Goal: Feedback & Contribution: Leave review/rating

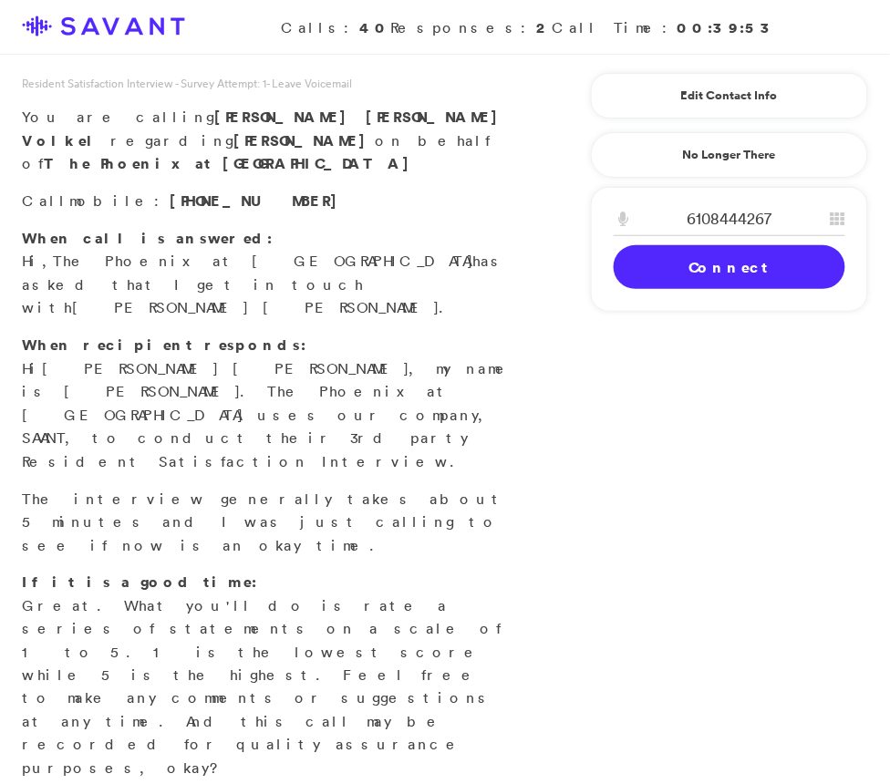
click at [688, 257] on link "Connect" at bounding box center [729, 267] width 232 height 44
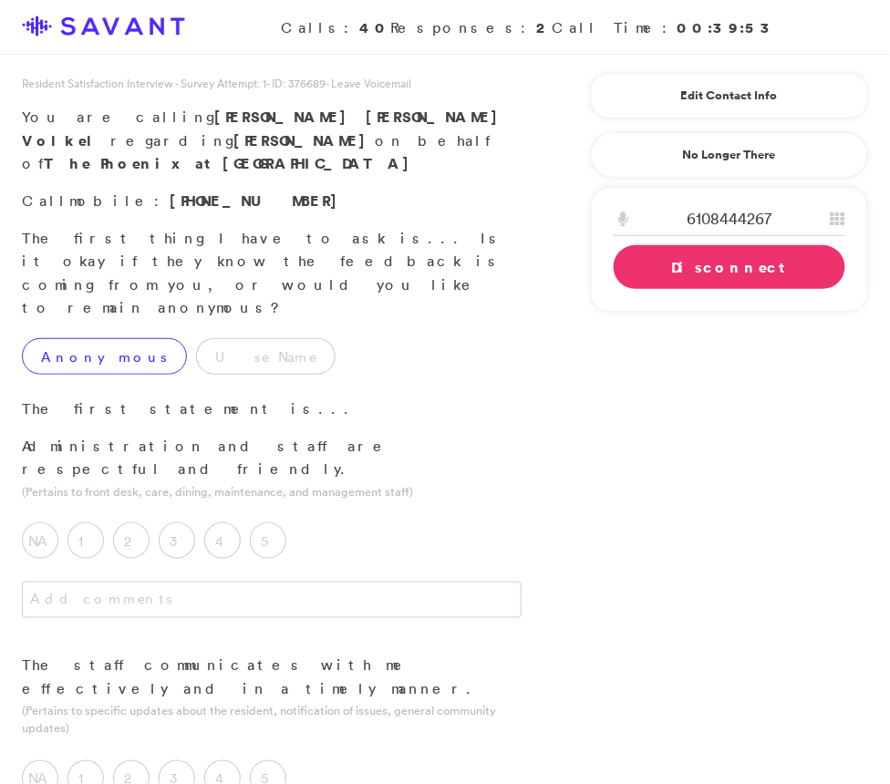
click at [96, 338] on label "Anonymous" at bounding box center [104, 356] width 165 height 36
click at [270, 522] on label "5" at bounding box center [268, 540] width 36 height 36
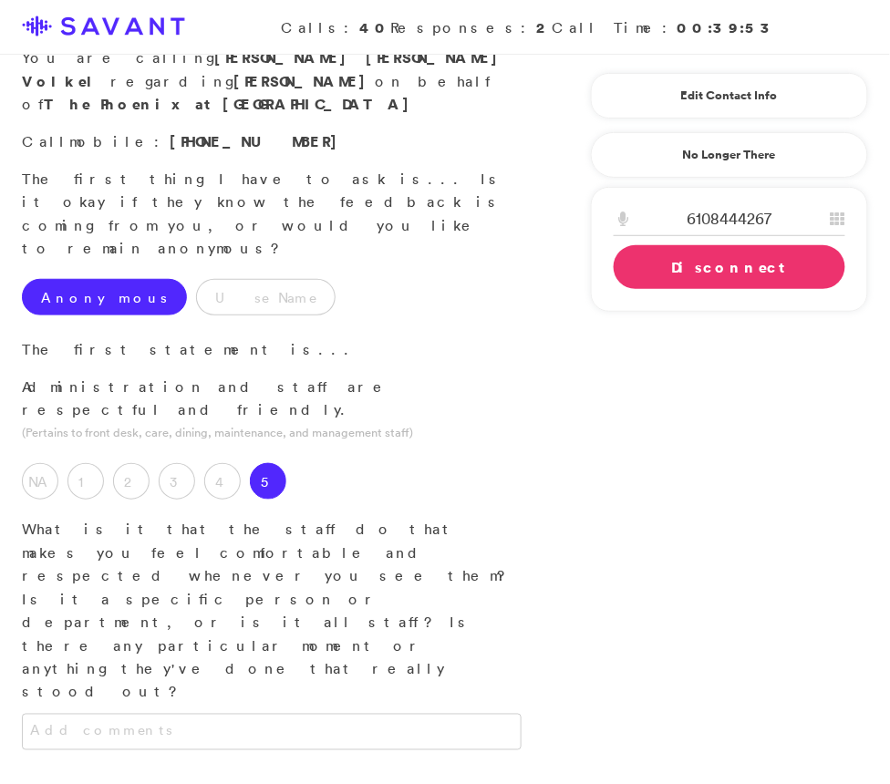
scroll to position [75, 0]
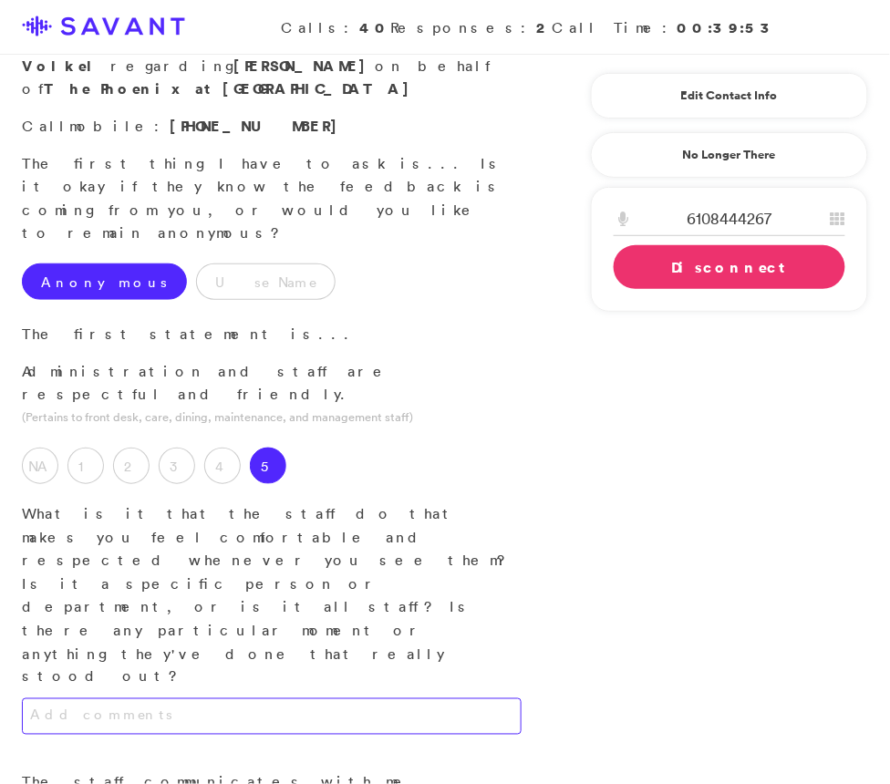
click at [312, 698] on textarea at bounding box center [272, 716] width 500 height 36
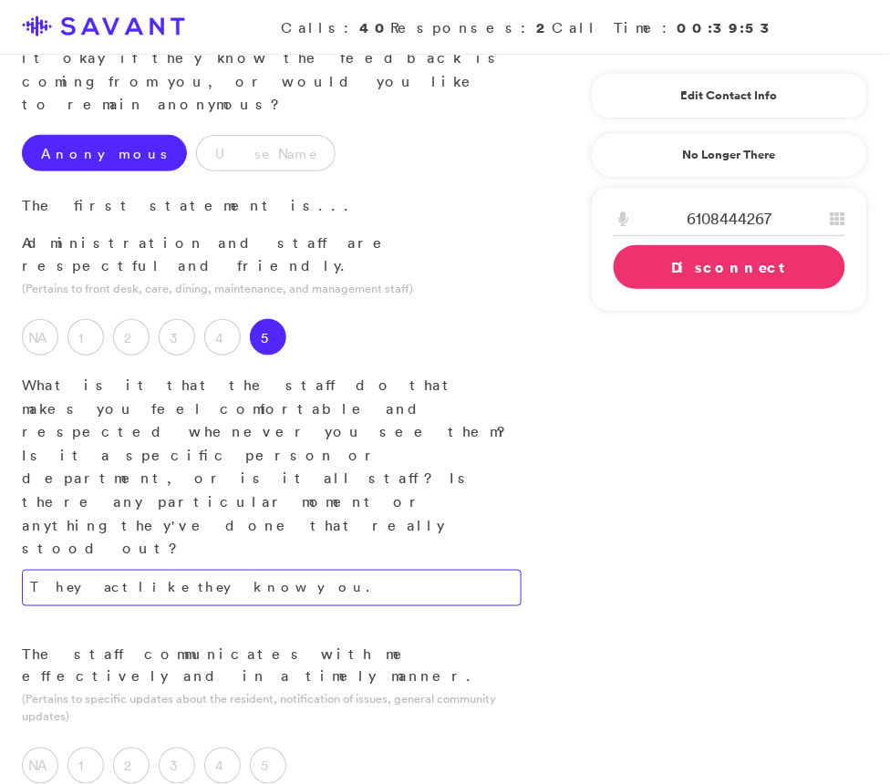
scroll to position [214, 0]
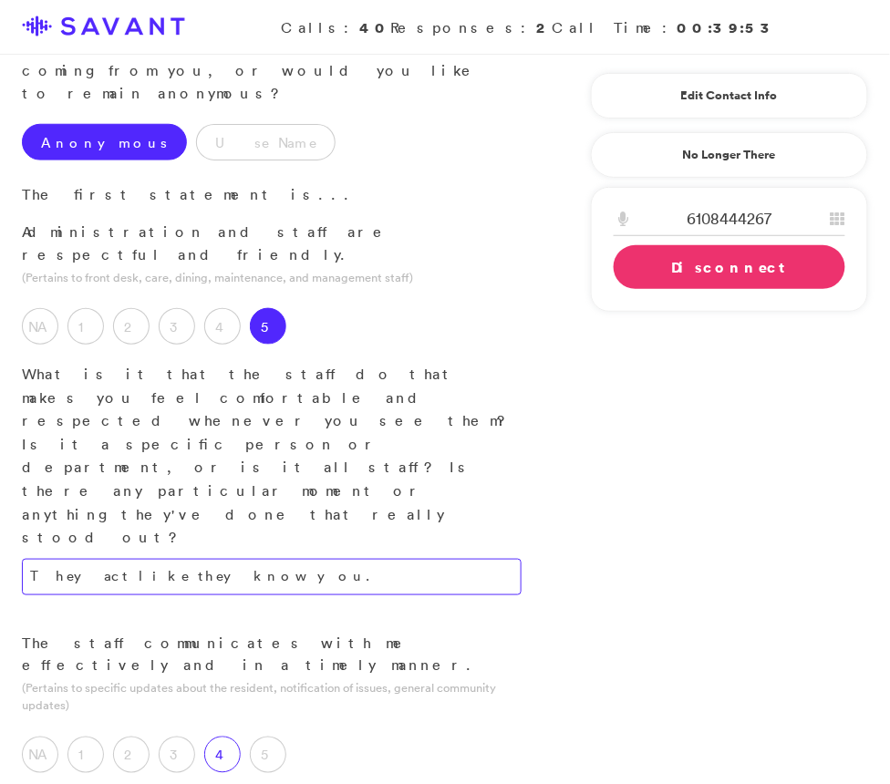
type textarea "They act like they know you."
click at [226, 737] on label "4" at bounding box center [222, 755] width 36 height 36
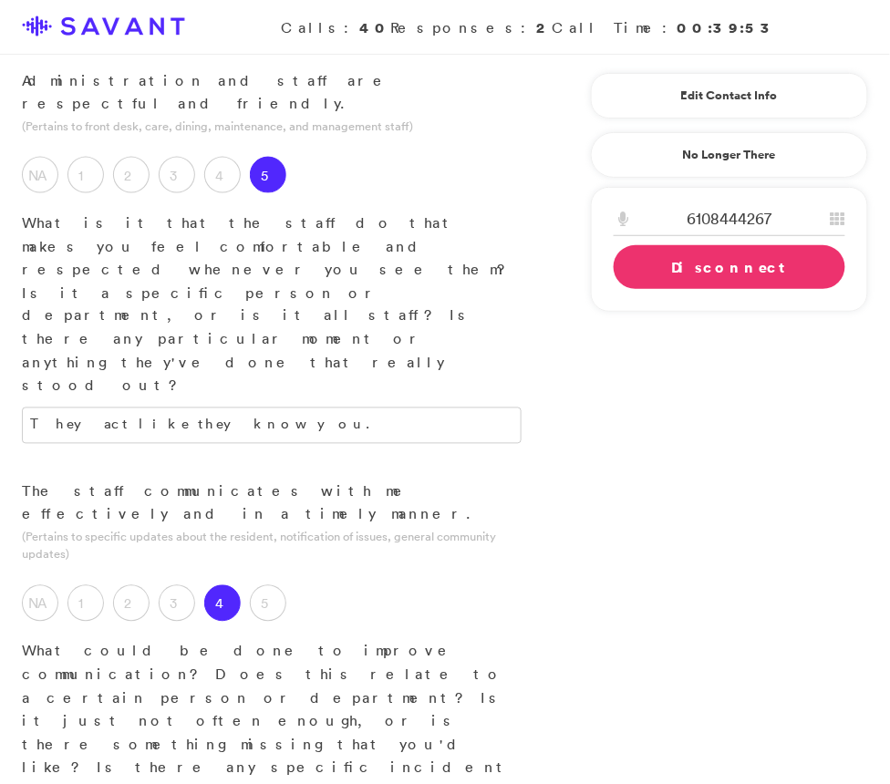
scroll to position [371, 0]
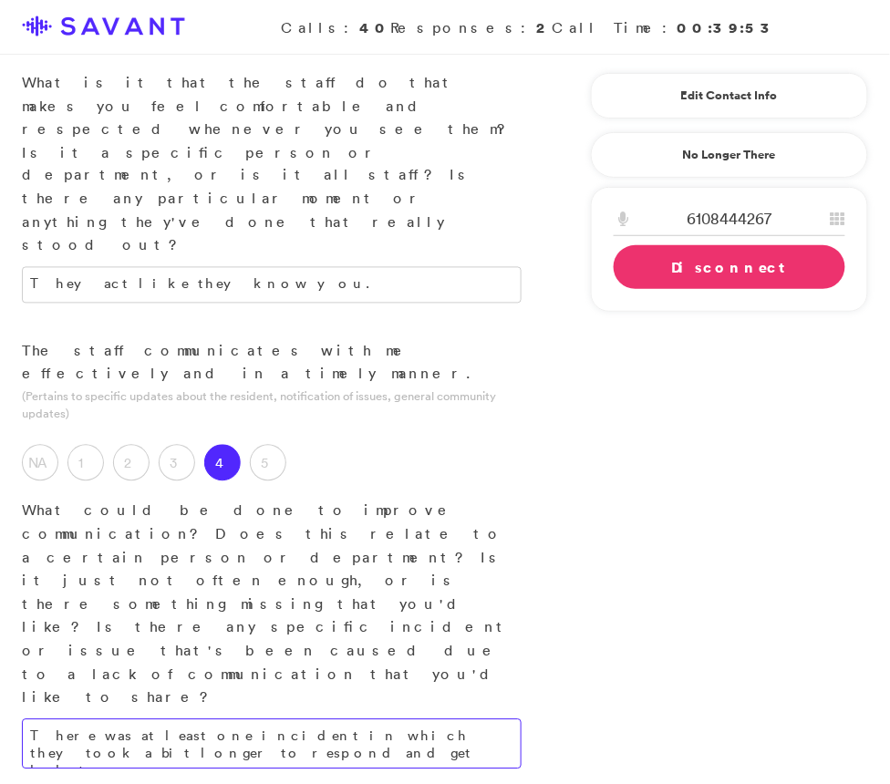
scroll to position [507, 0]
type textarea "There was at least one incident in which they took a bit longer to respond and …"
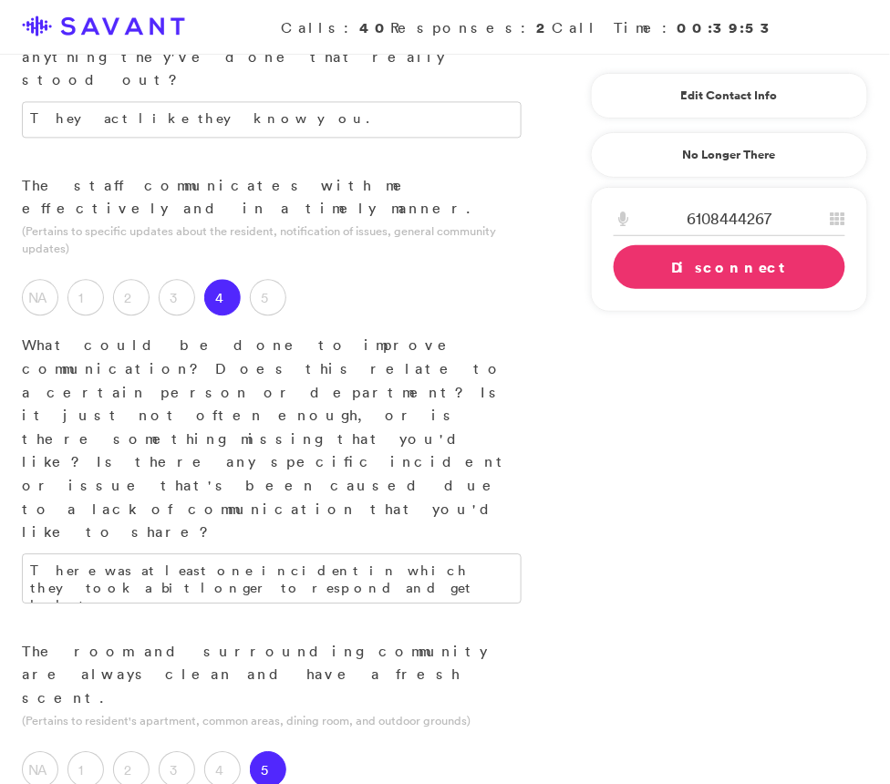
scroll to position [676, 0]
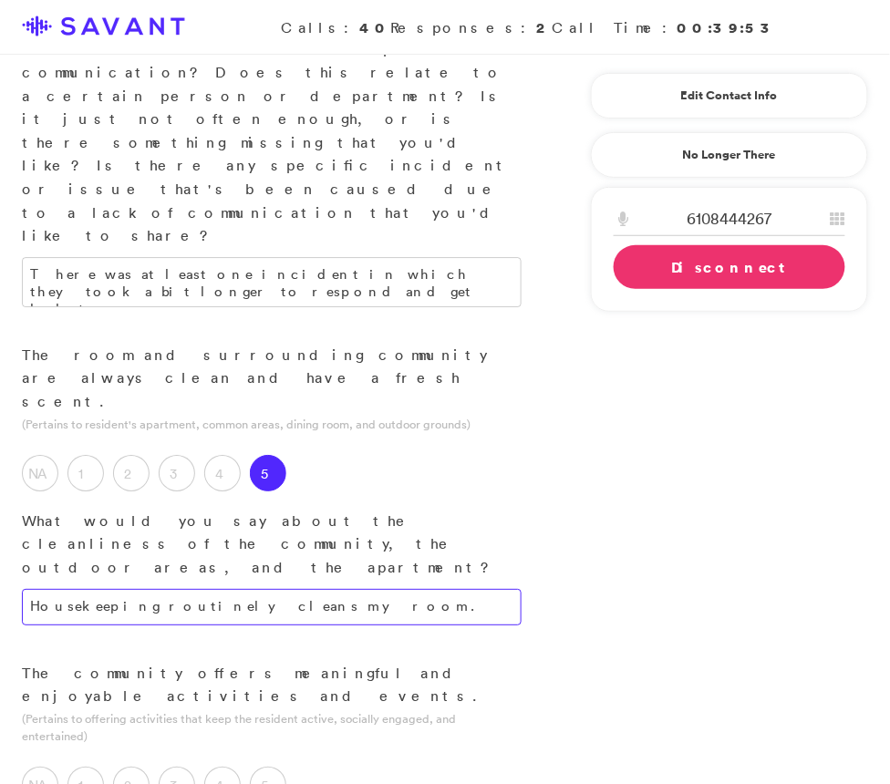
scroll to position [975, 0]
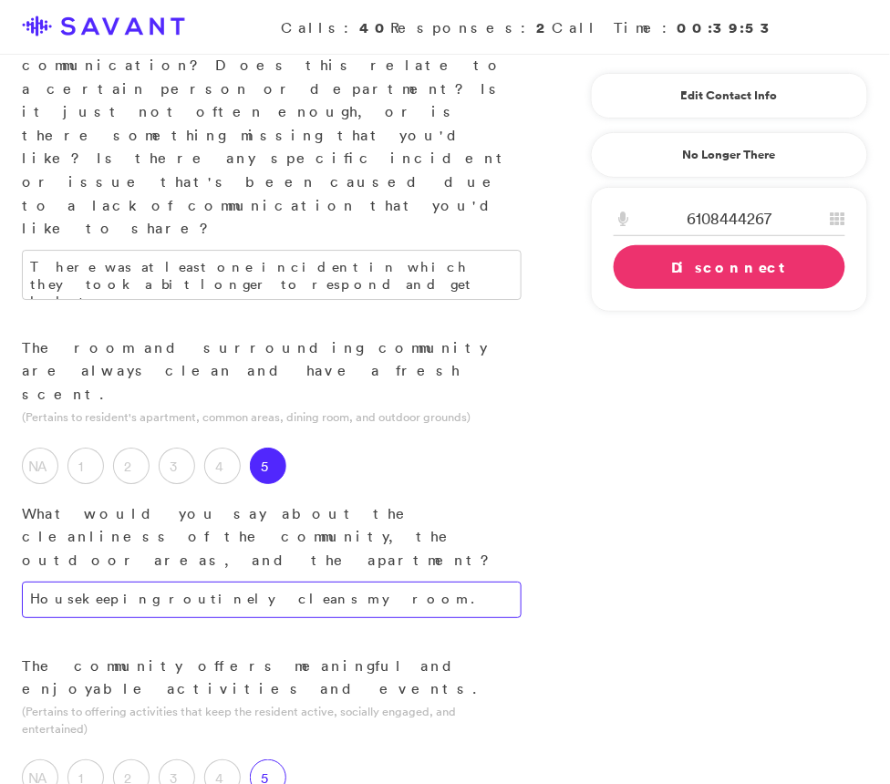
type textarea "Housekeeping routinely cleans my room."
click at [265, 759] on label "5" at bounding box center [268, 777] width 36 height 36
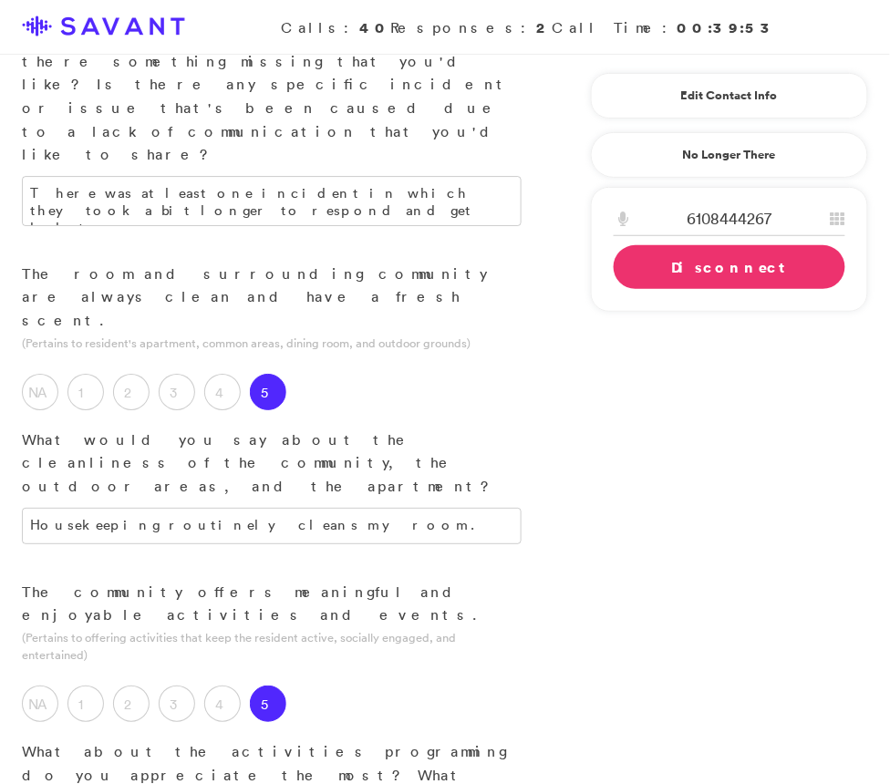
scroll to position [1053, 0]
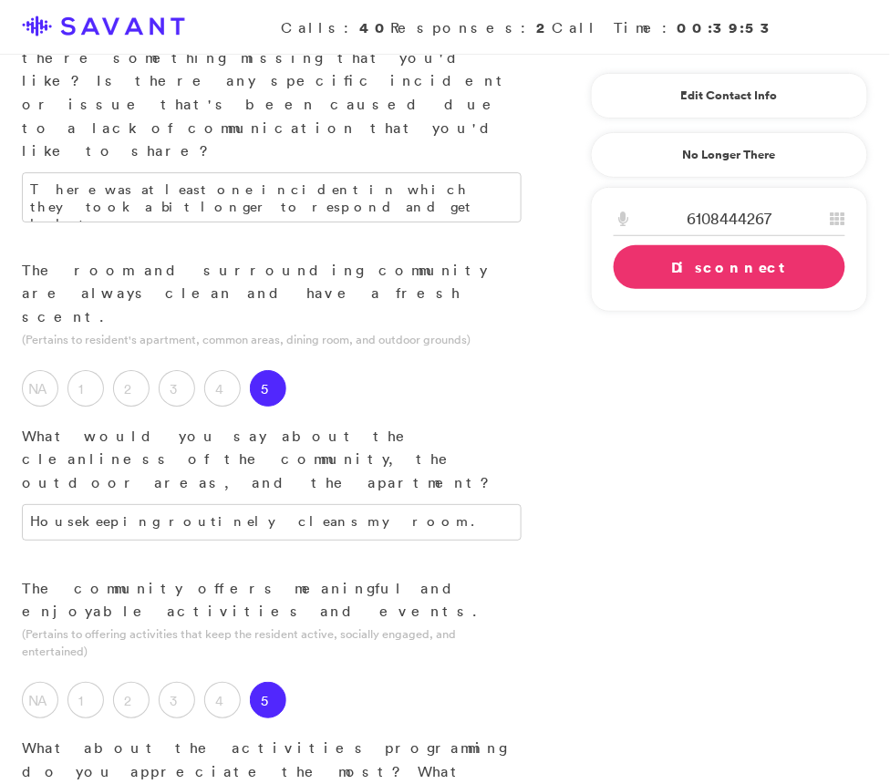
click at [224, 682] on label "4" at bounding box center [222, 700] width 36 height 36
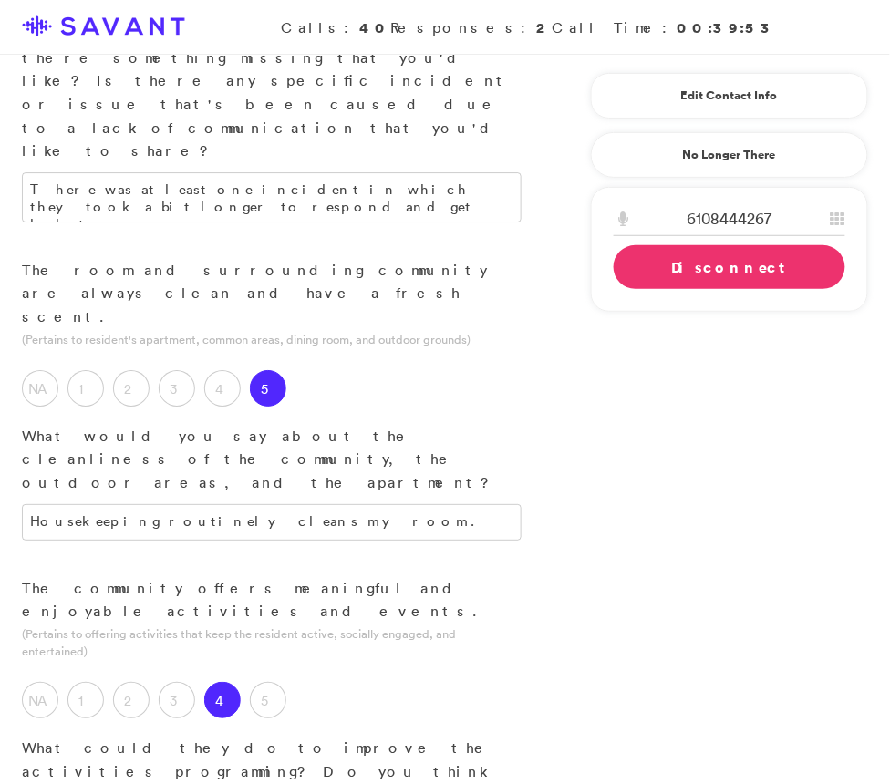
drag, startPoint x: 177, startPoint y: 501, endPoint x: 155, endPoint y: 506, distance: 22.3
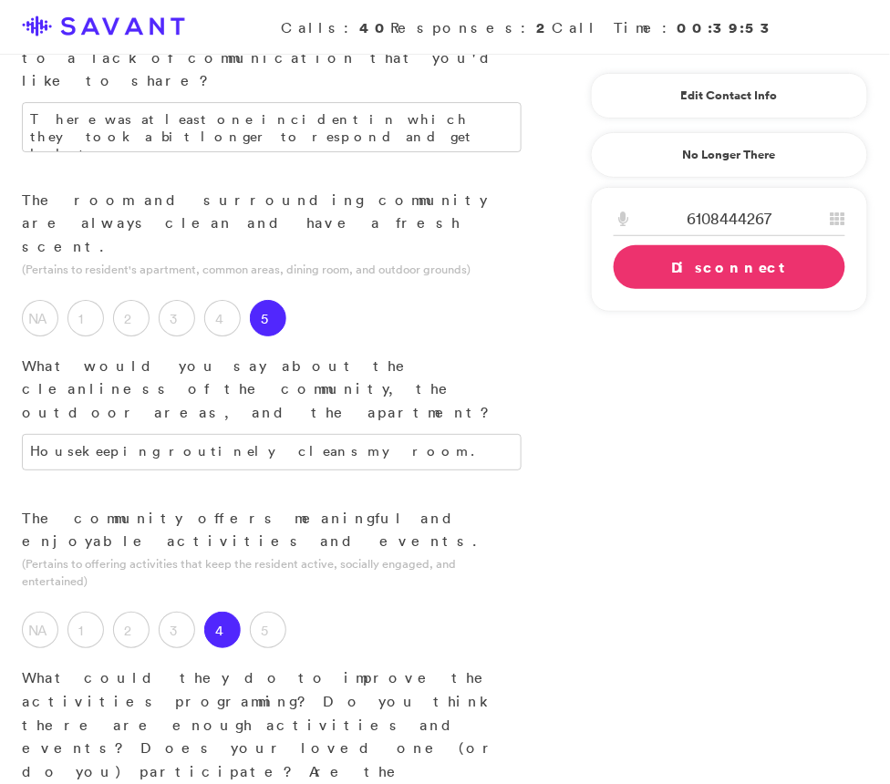
scroll to position [1128, 0]
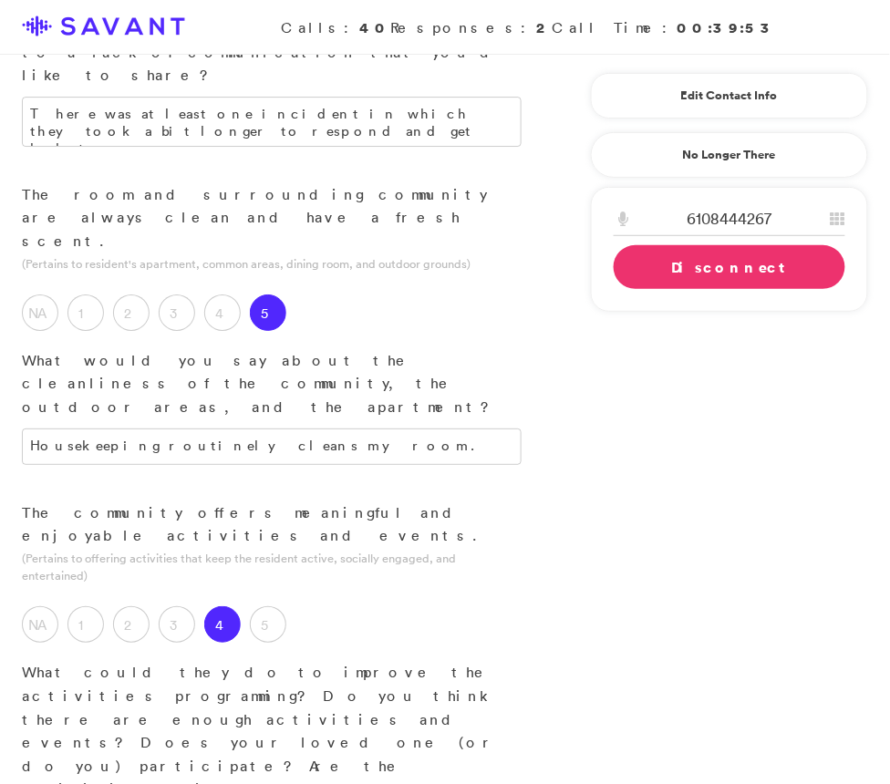
type textarea "I am still so new, so I am acclimating myself to the activities."
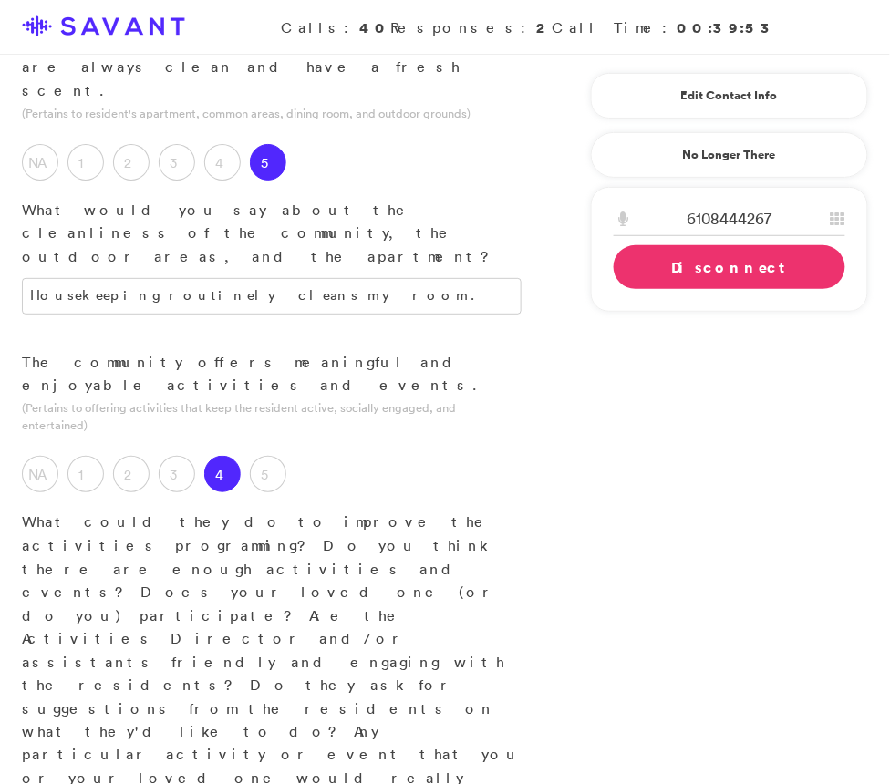
scroll to position [1289, 0]
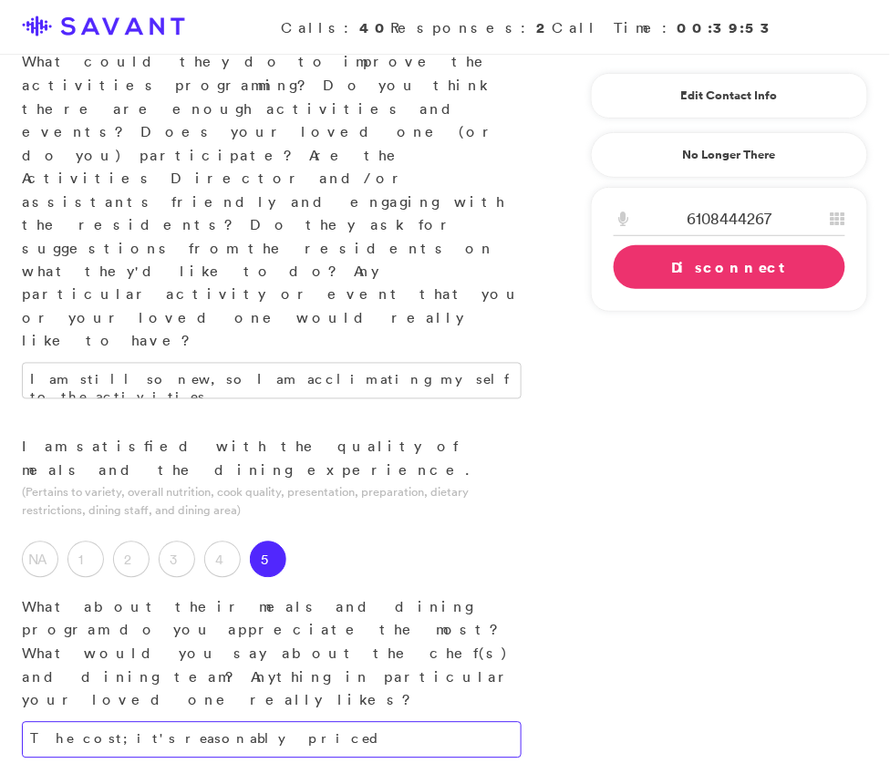
scroll to position [1651, 0]
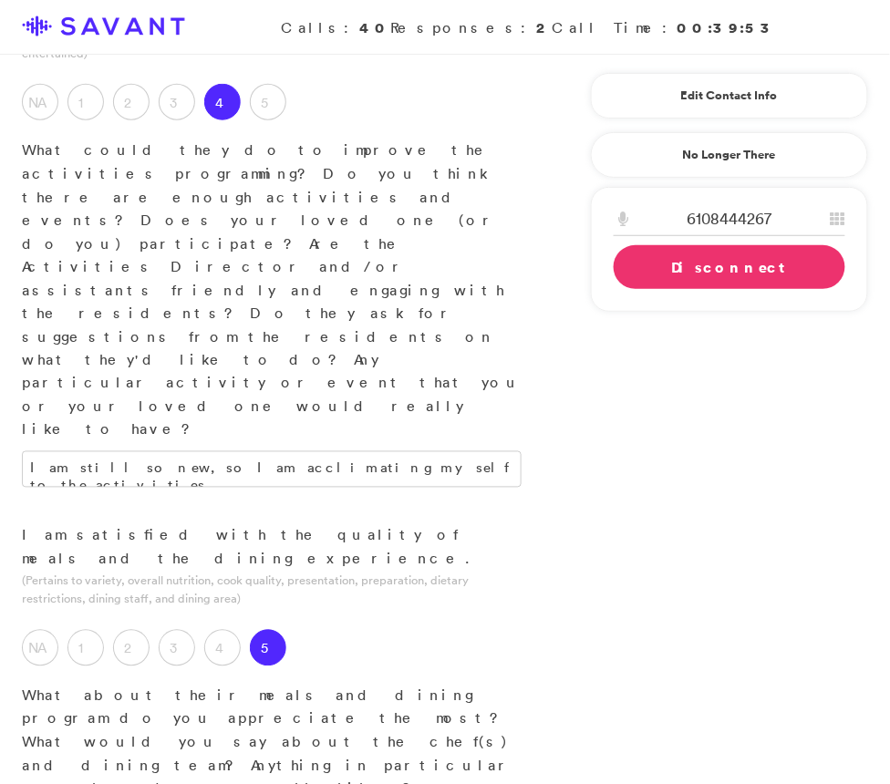
type textarea "The cost, it is reasonably priced"
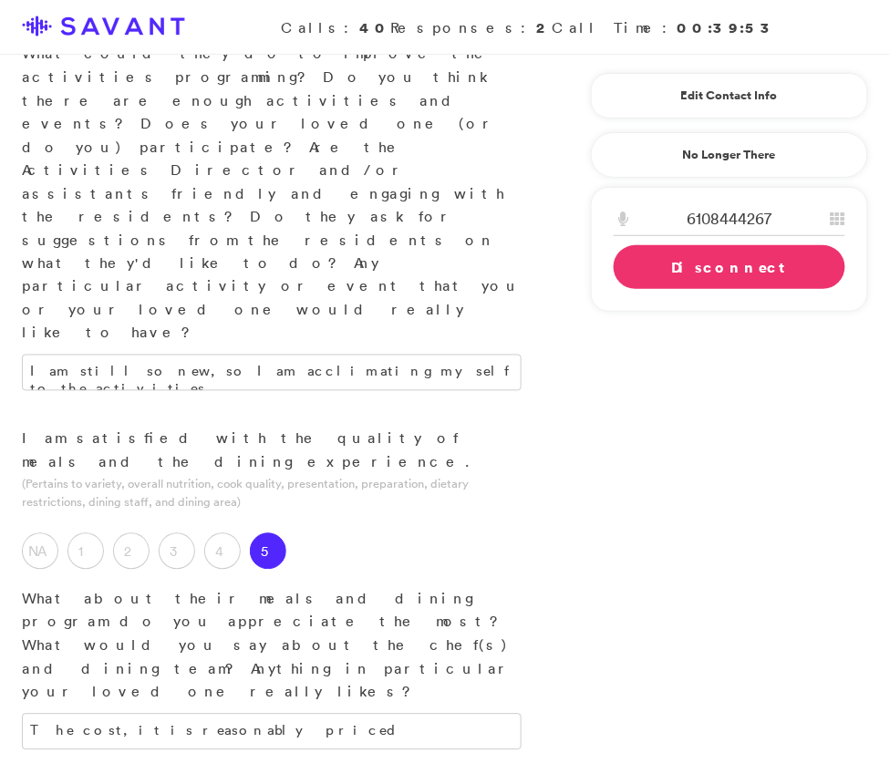
scroll to position [1802, 0]
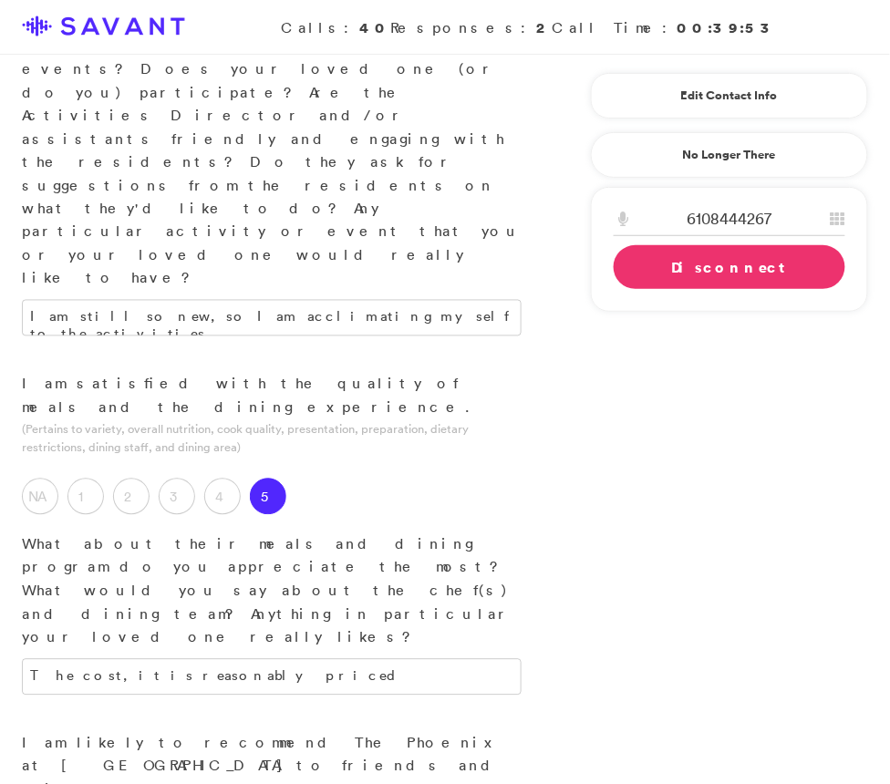
type textarea "The facility is new, clean, nice, and it has got everything."
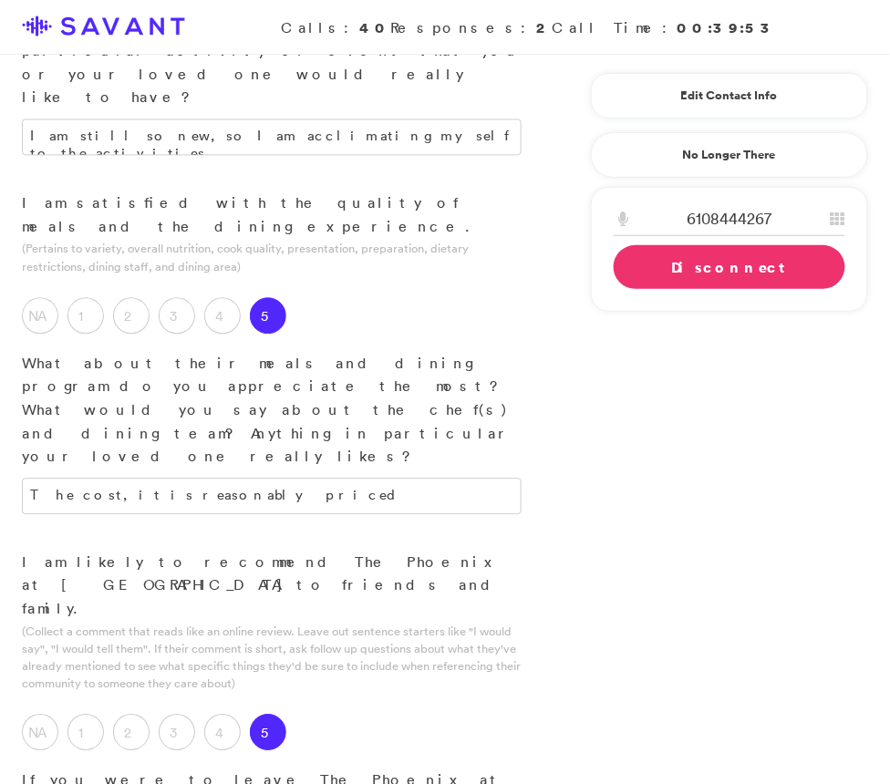
scroll to position [1987, 0]
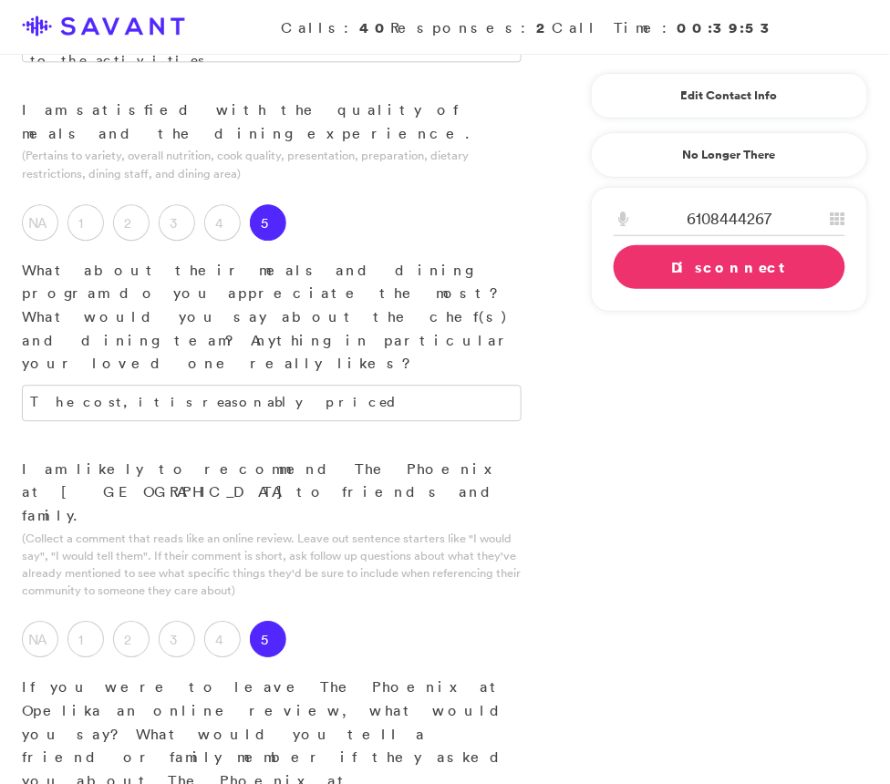
scroll to position [2086, 0]
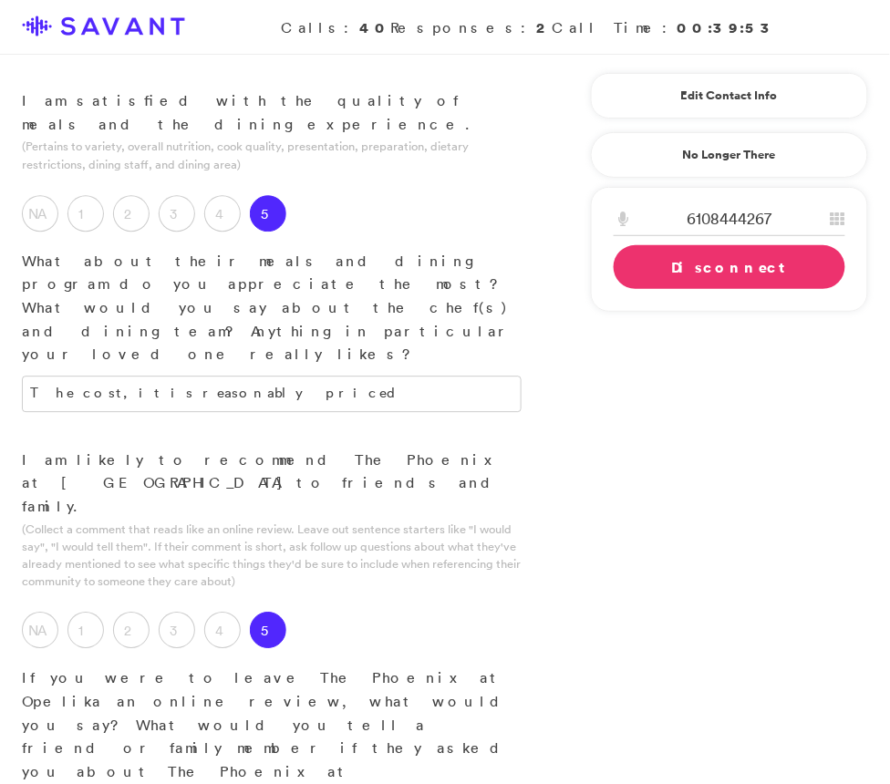
click at [686, 253] on link "Disconnect" at bounding box center [729, 267] width 232 height 44
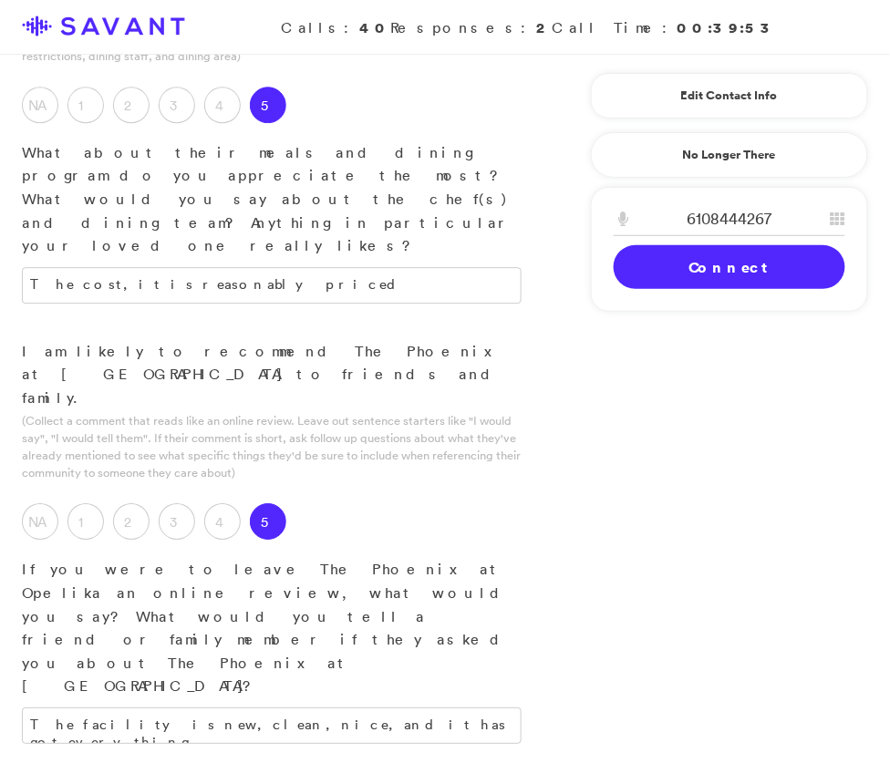
scroll to position [2238, 0]
